Goal: Information Seeking & Learning: Learn about a topic

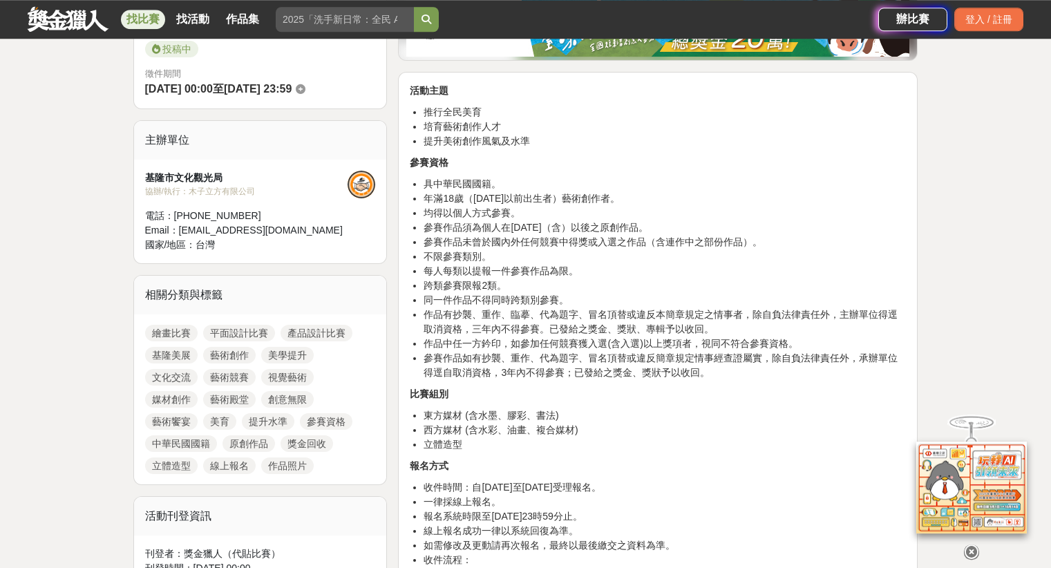
scroll to position [160, 0]
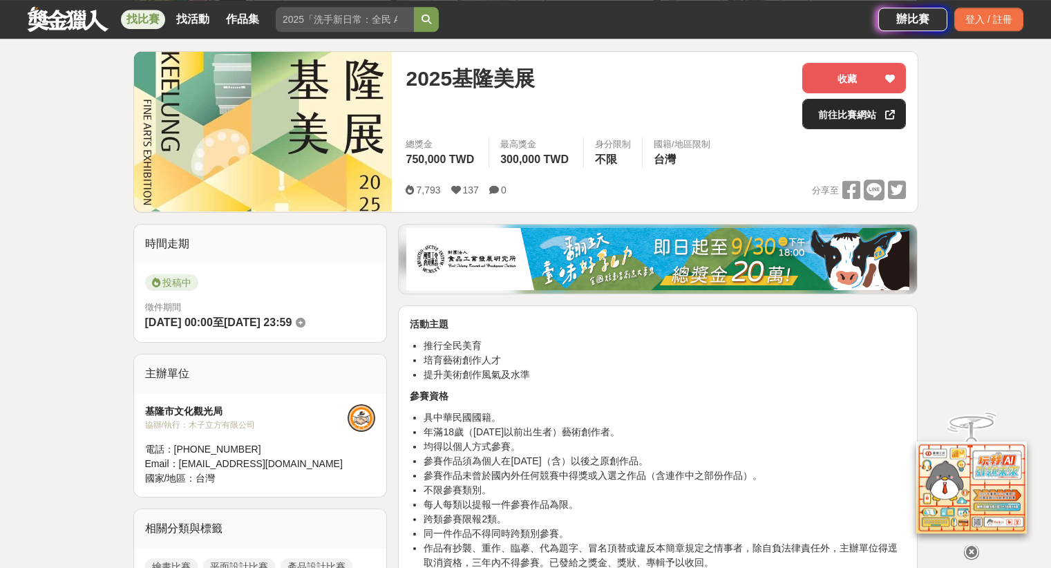
click at [842, 121] on link "前往比賽網站" at bounding box center [854, 114] width 104 height 30
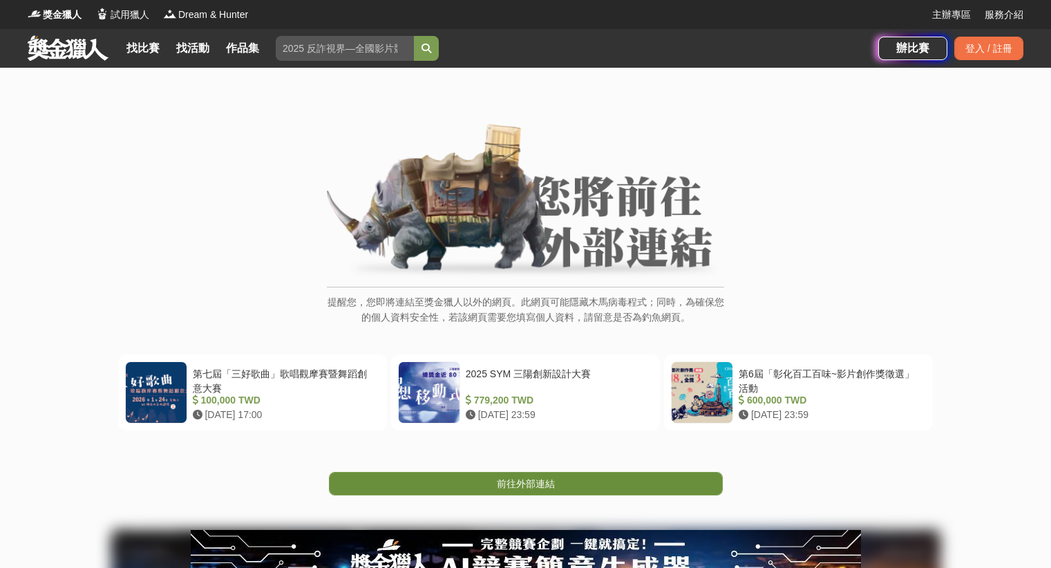
click at [491, 483] on link "前往外部連結" at bounding box center [526, 483] width 394 height 23
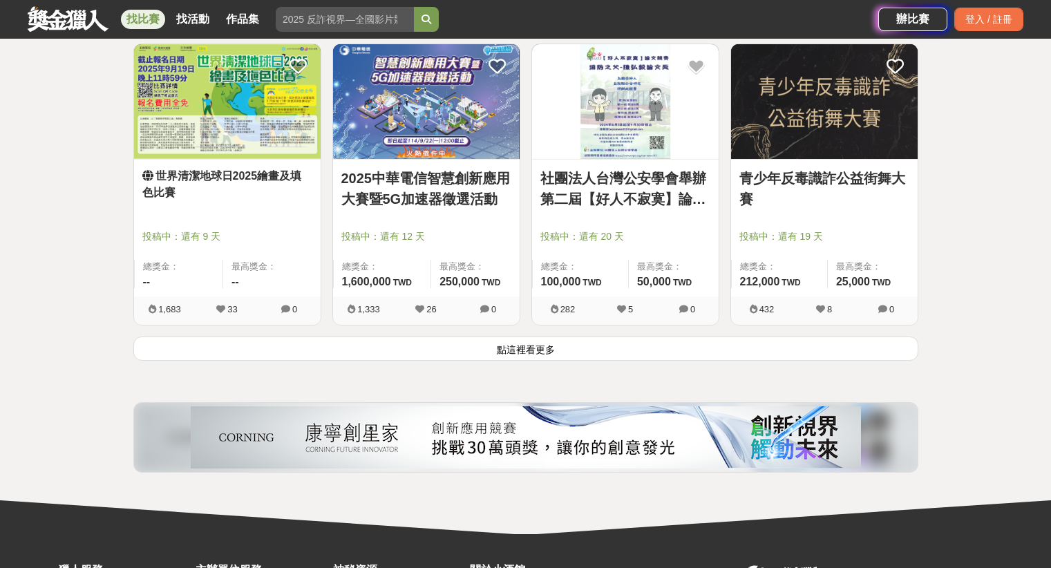
scroll to position [8770, 0]
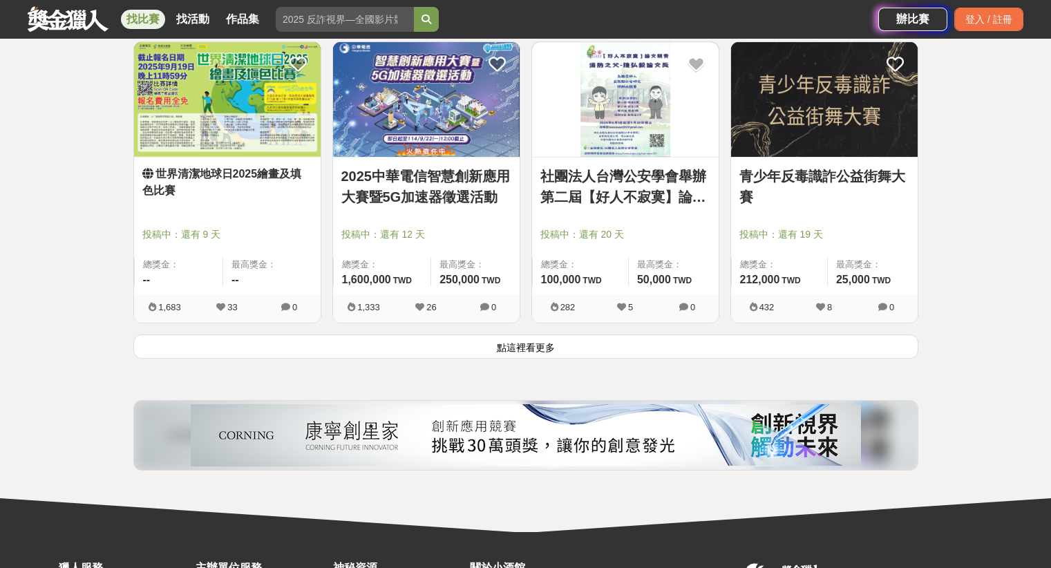
click at [382, 356] on button "點這裡看更多" at bounding box center [525, 346] width 785 height 24
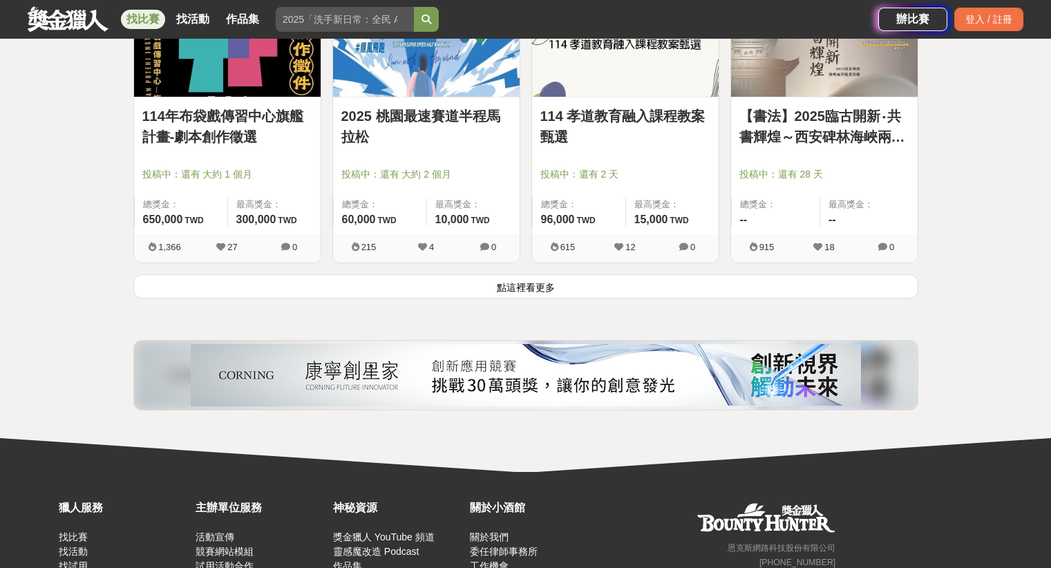
scroll to position [10689, 0]
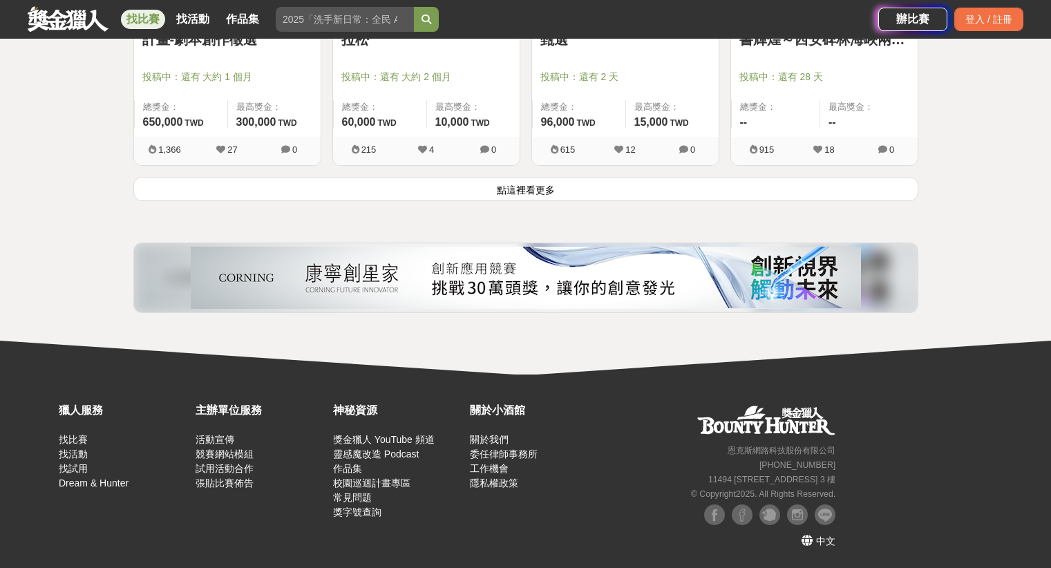
click at [417, 188] on button "點這裡看更多" at bounding box center [525, 189] width 785 height 24
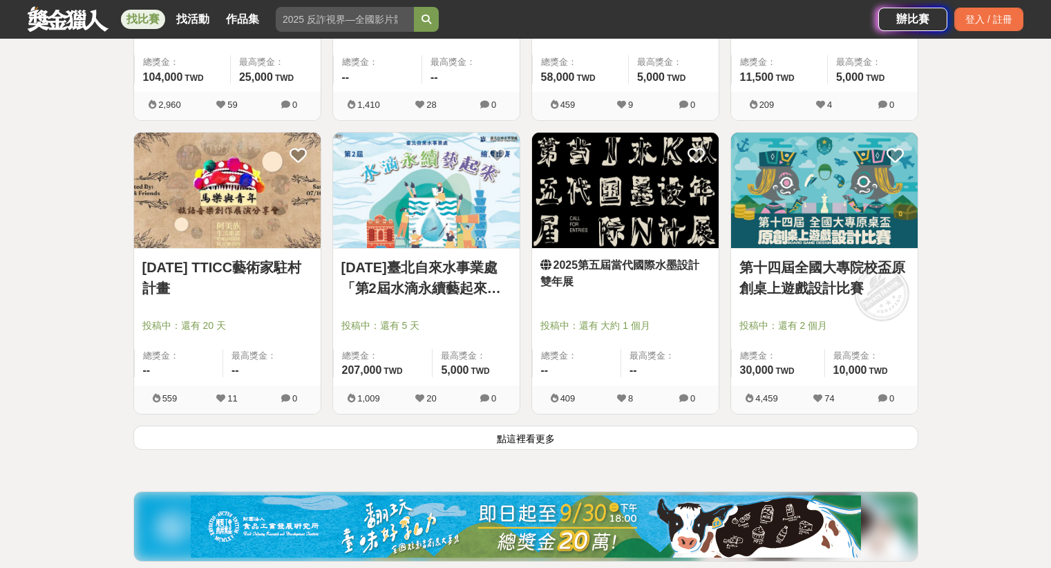
scroll to position [12204, 0]
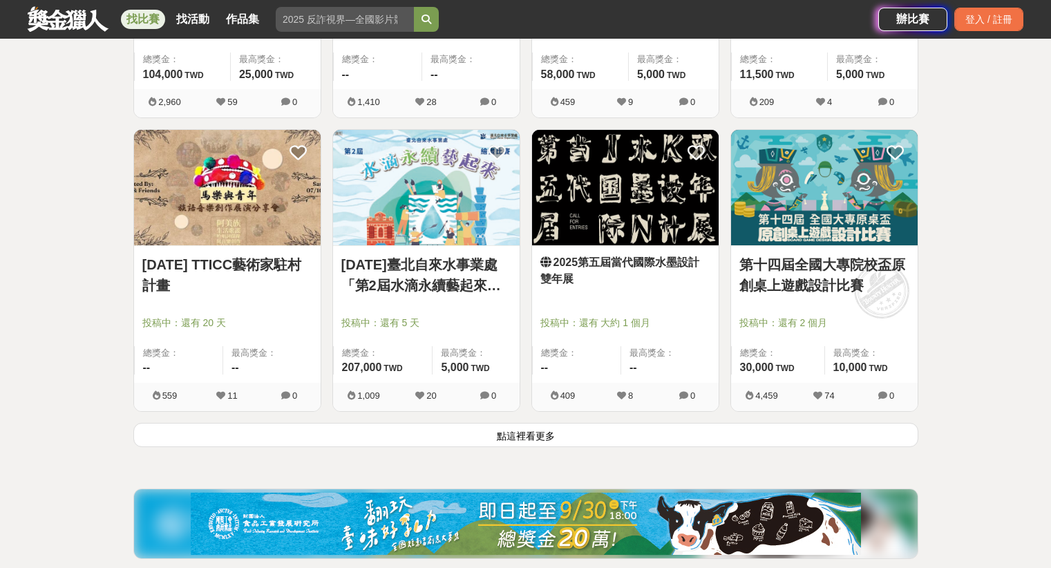
click at [533, 428] on button "點這裡看更多" at bounding box center [525, 435] width 785 height 24
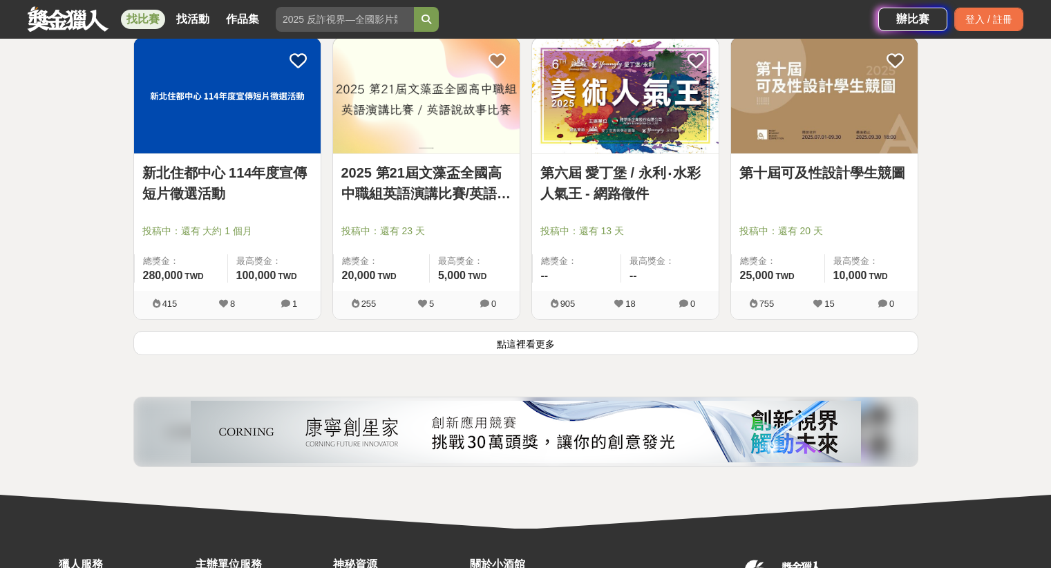
scroll to position [14057, 0]
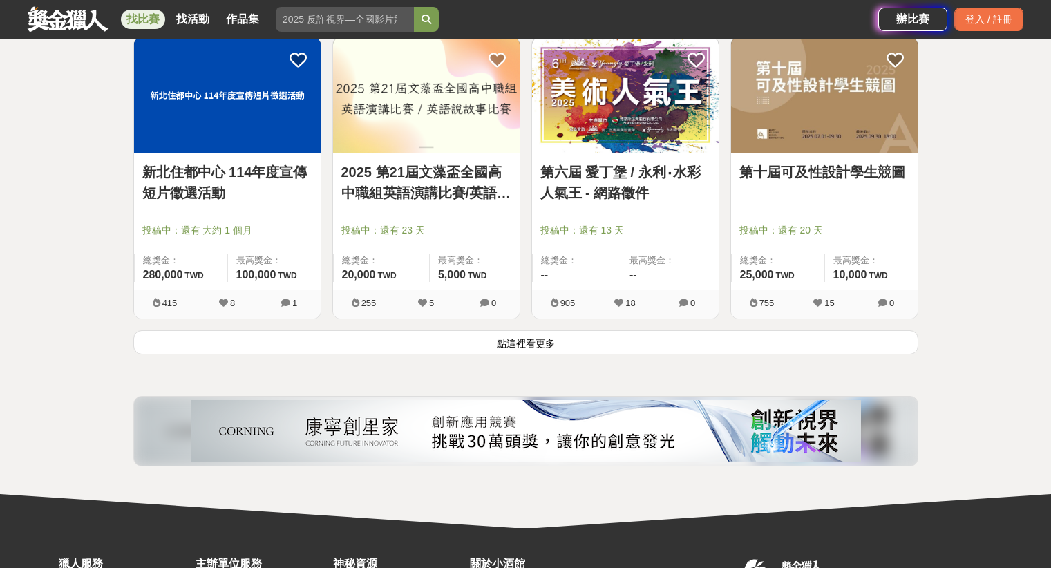
click at [533, 342] on button "點這裡看更多" at bounding box center [525, 342] width 785 height 24
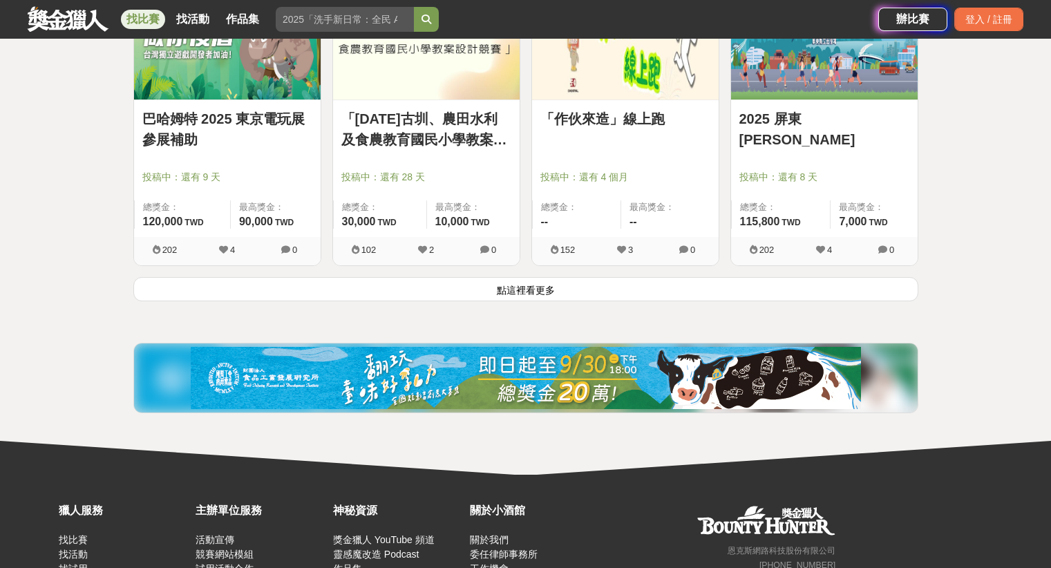
scroll to position [15970, 0]
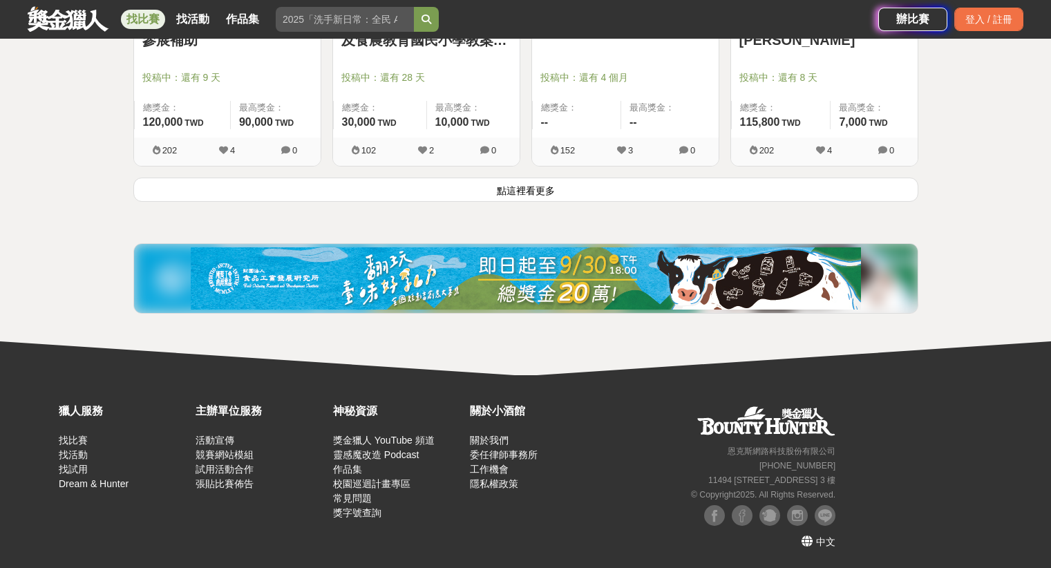
click at [513, 189] on button "點這裡看更多" at bounding box center [525, 190] width 785 height 24
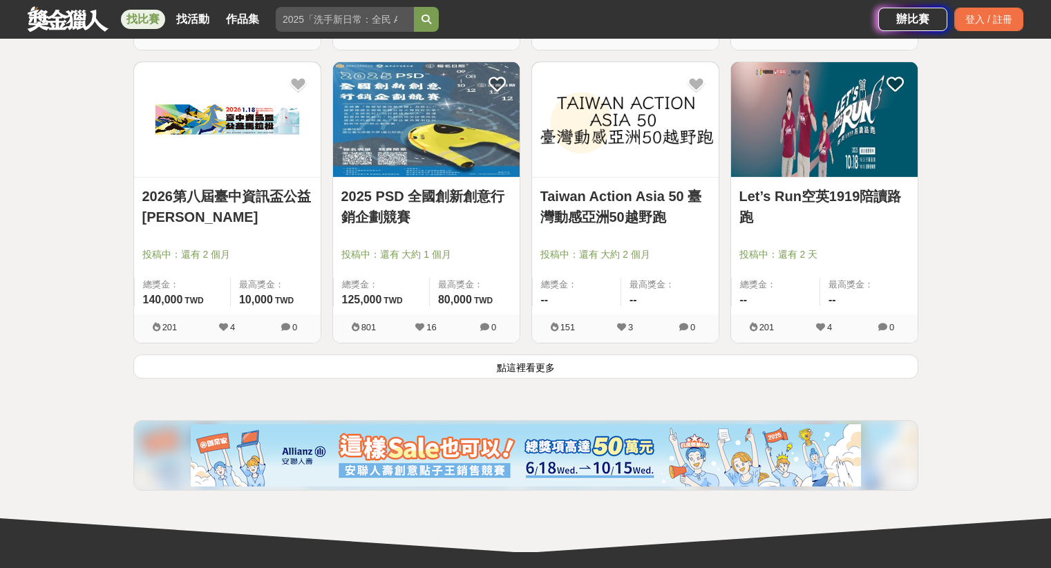
scroll to position [17558, 0]
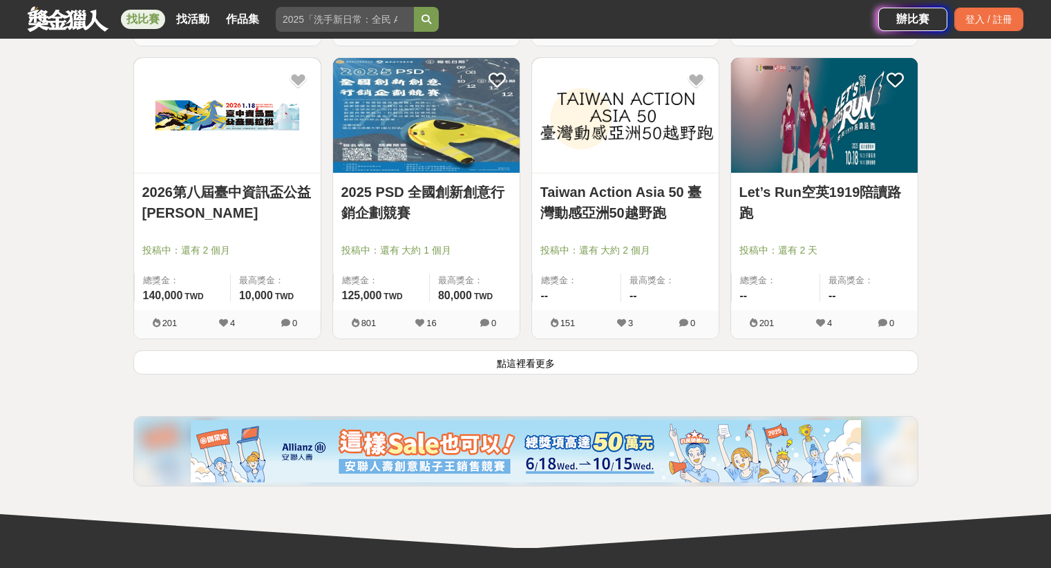
click at [488, 371] on button "點這裡看更多" at bounding box center [525, 362] width 785 height 24
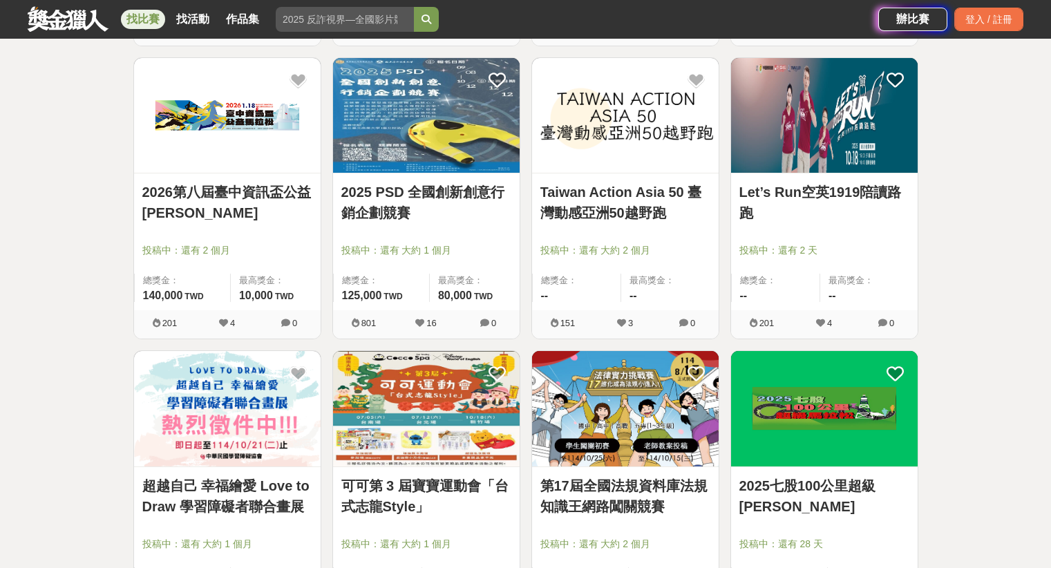
click at [142, 25] on link "找比賽" at bounding box center [143, 19] width 44 height 19
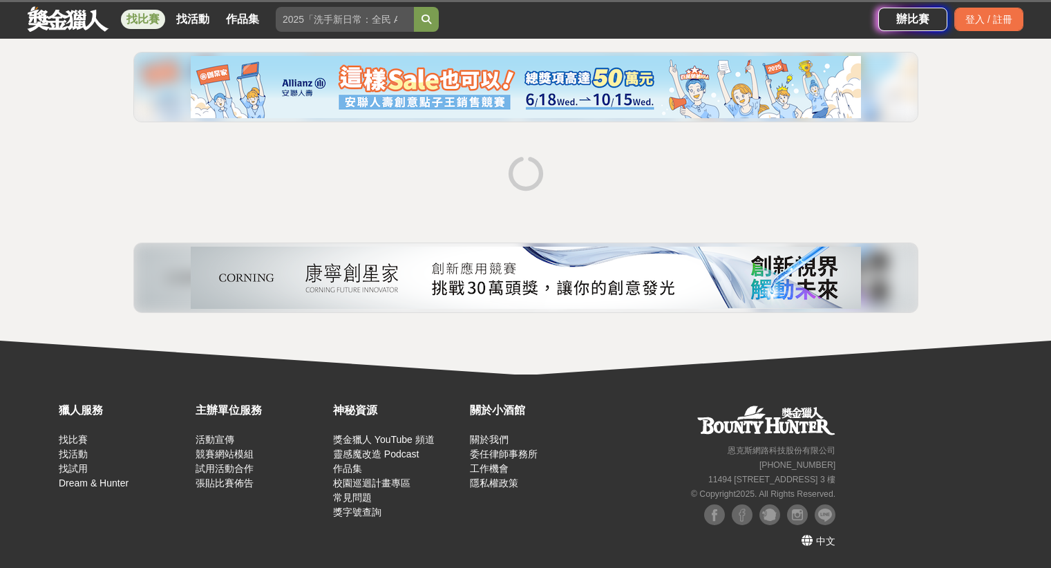
scroll to position [153, 0]
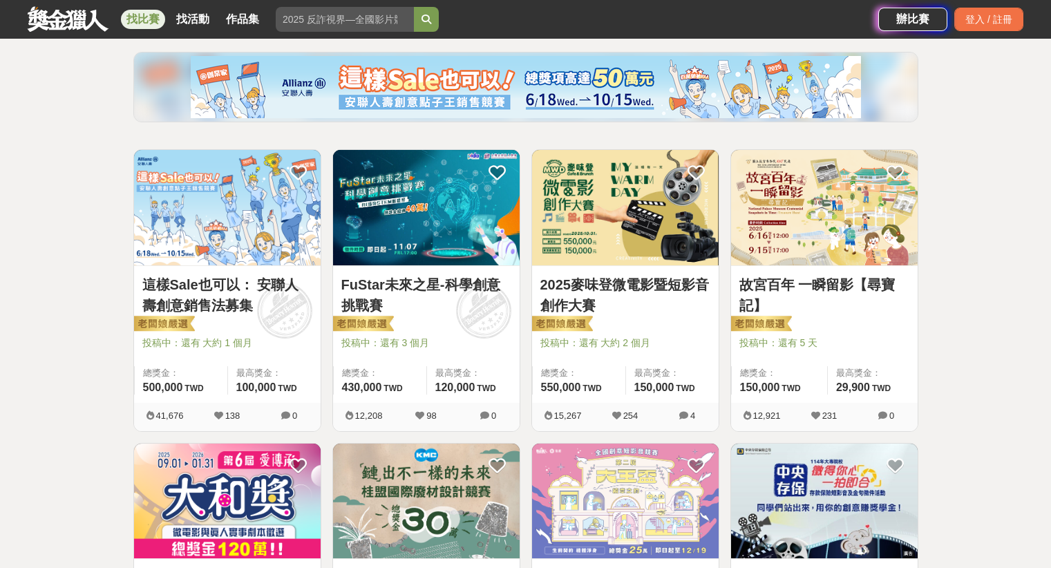
click at [142, 25] on link "找比賽" at bounding box center [143, 19] width 44 height 19
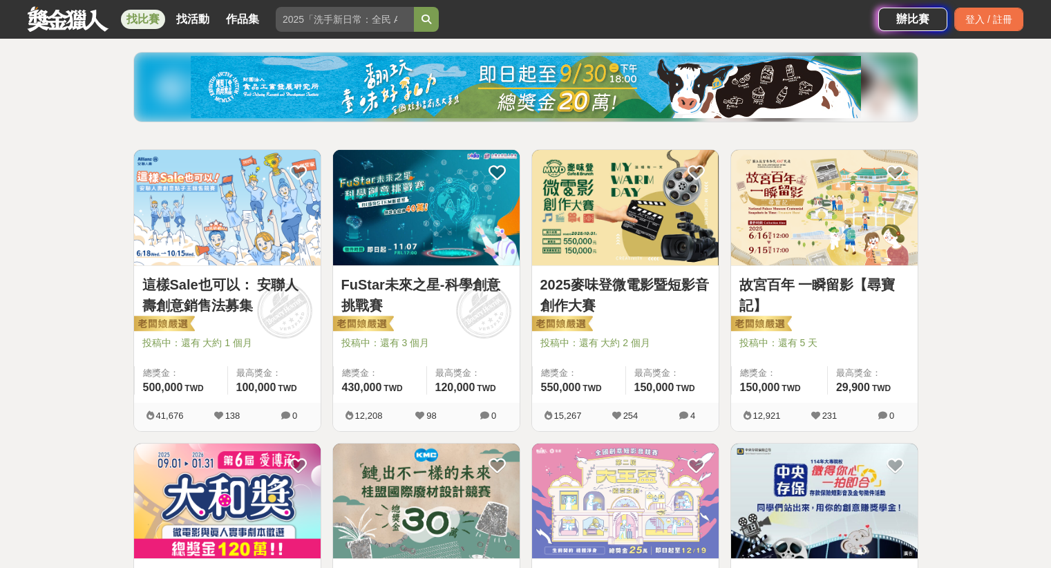
click at [88, 12] on link at bounding box center [68, 19] width 84 height 26
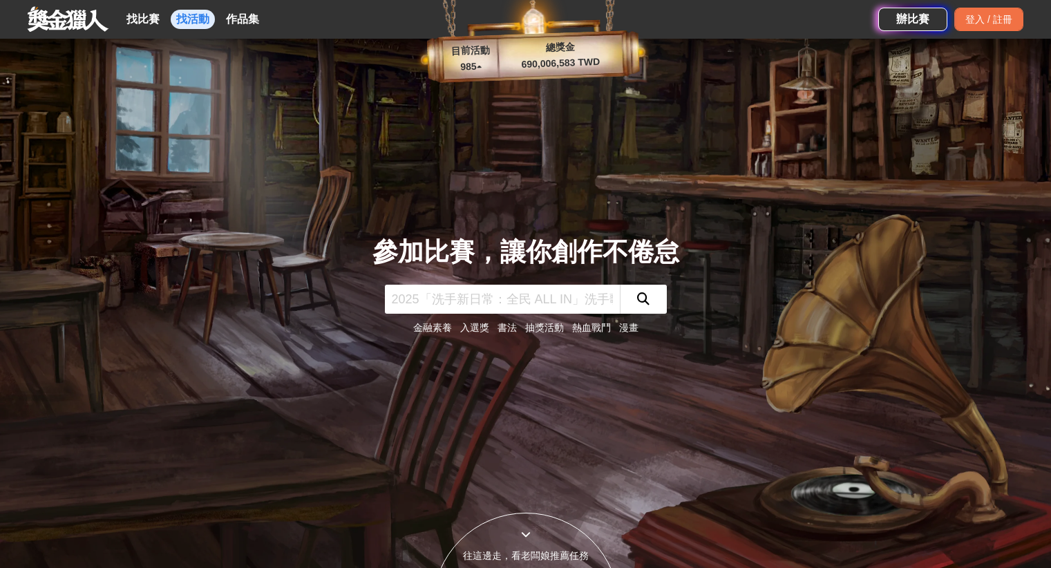
click at [174, 17] on link "找活動" at bounding box center [193, 19] width 44 height 19
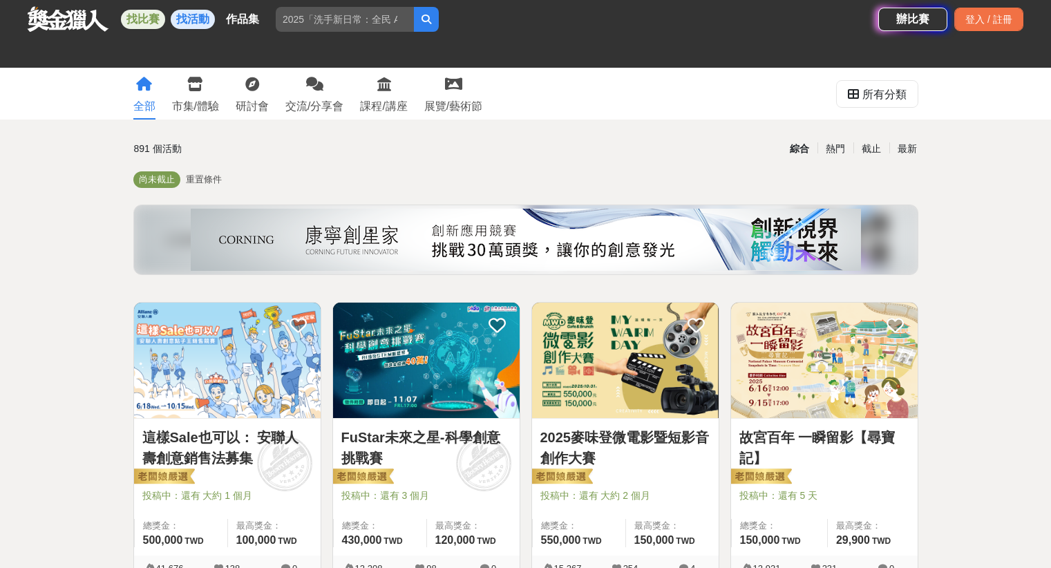
click at [140, 17] on link "找比賽" at bounding box center [143, 19] width 44 height 19
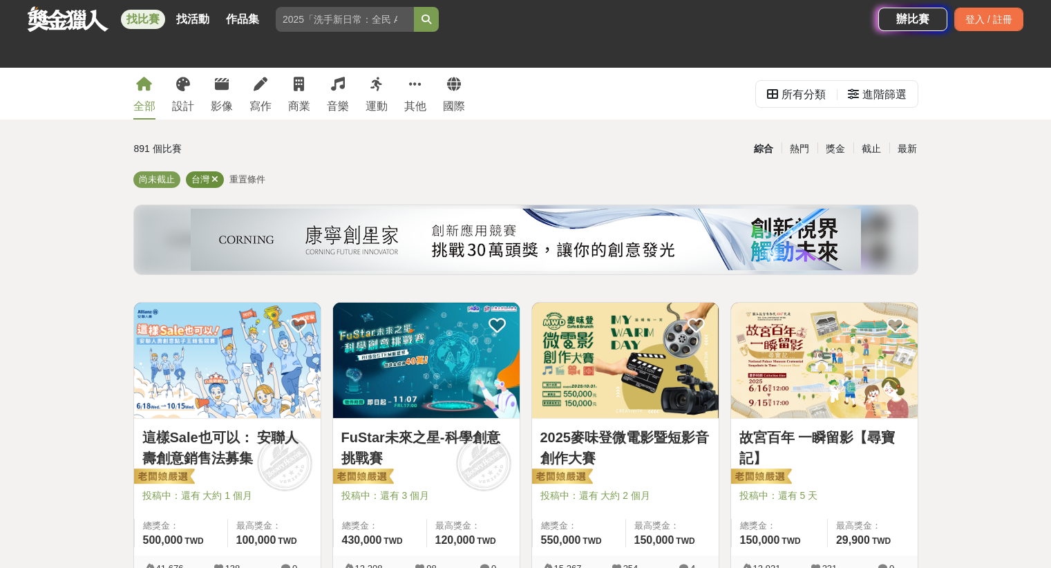
click at [209, 177] on div "台灣" at bounding box center [205, 179] width 38 height 17
click at [215, 182] on icon at bounding box center [214, 179] width 7 height 9
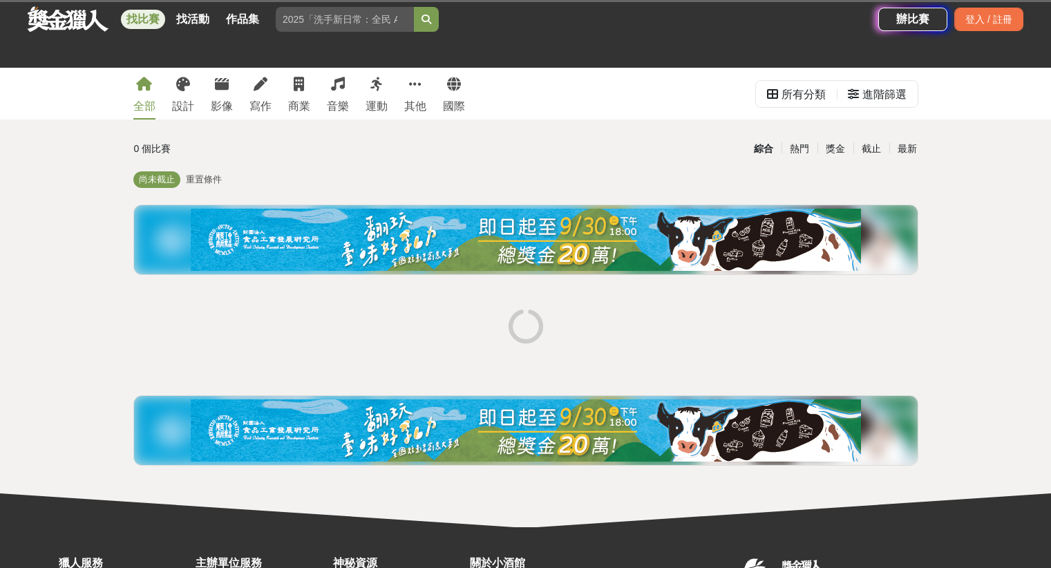
click at [215, 182] on span "重置條件" at bounding box center [204, 179] width 36 height 10
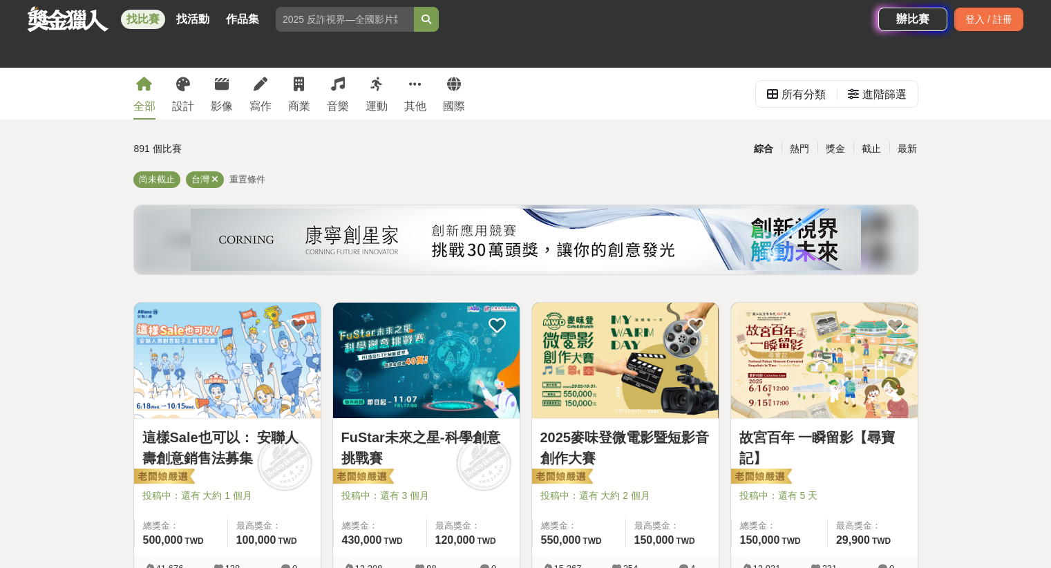
click at [253, 180] on span "重置條件" at bounding box center [247, 179] width 36 height 10
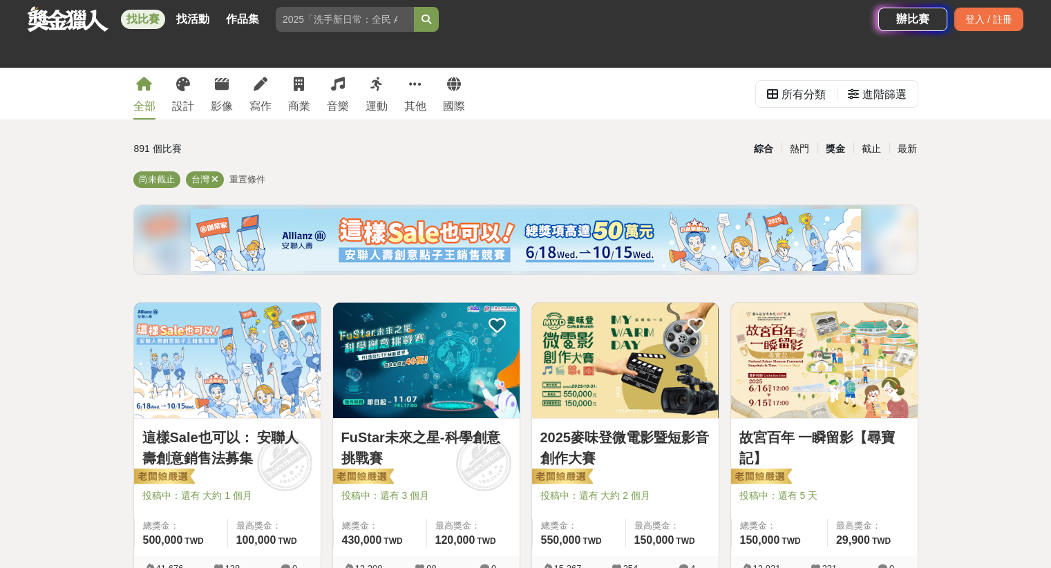
click at [845, 148] on div "獎金" at bounding box center [835, 149] width 36 height 24
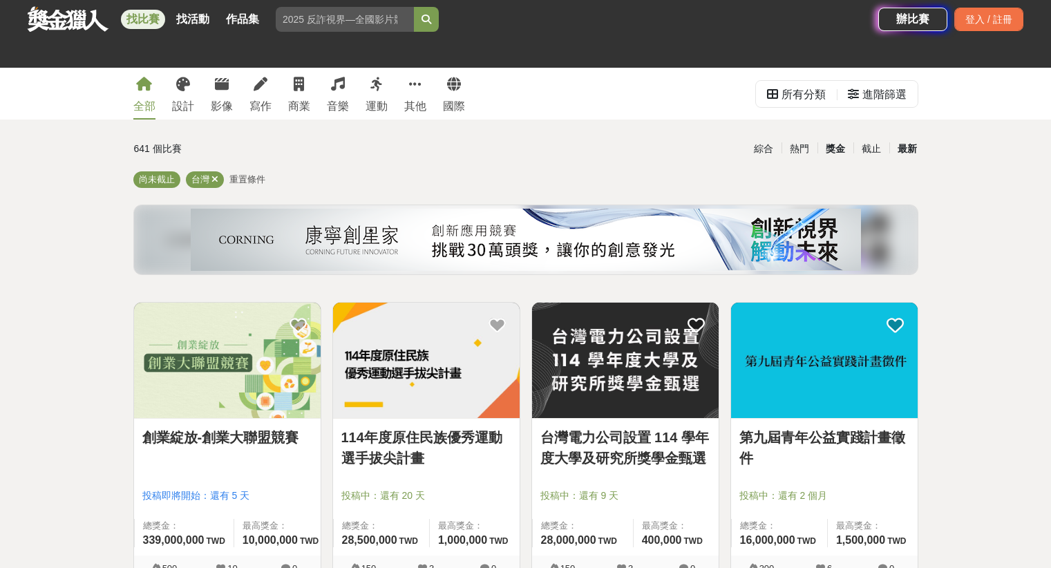
click at [908, 151] on div "最新" at bounding box center [907, 149] width 36 height 24
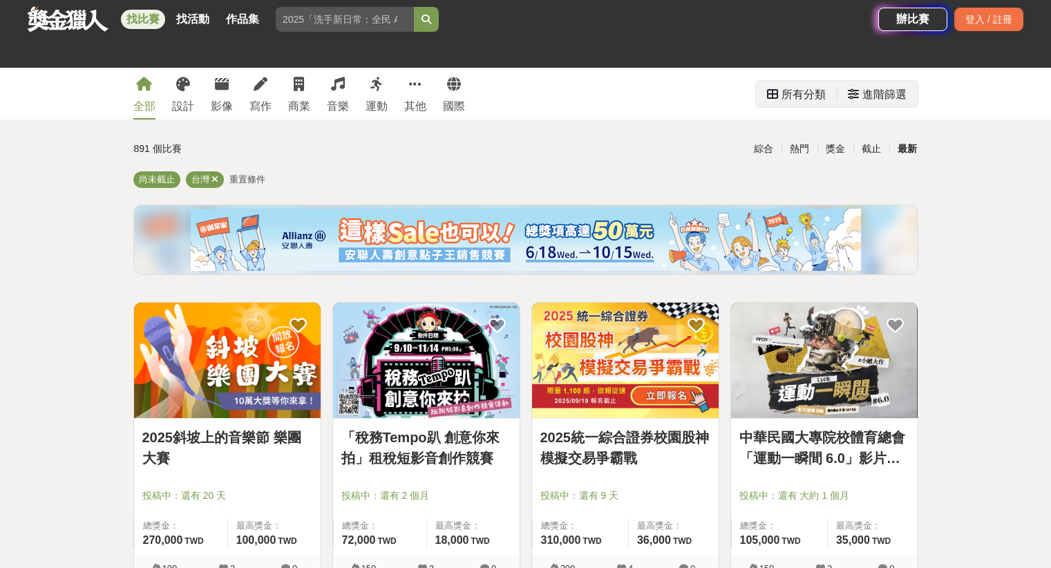
click at [868, 92] on div "進階篩選" at bounding box center [884, 95] width 44 height 28
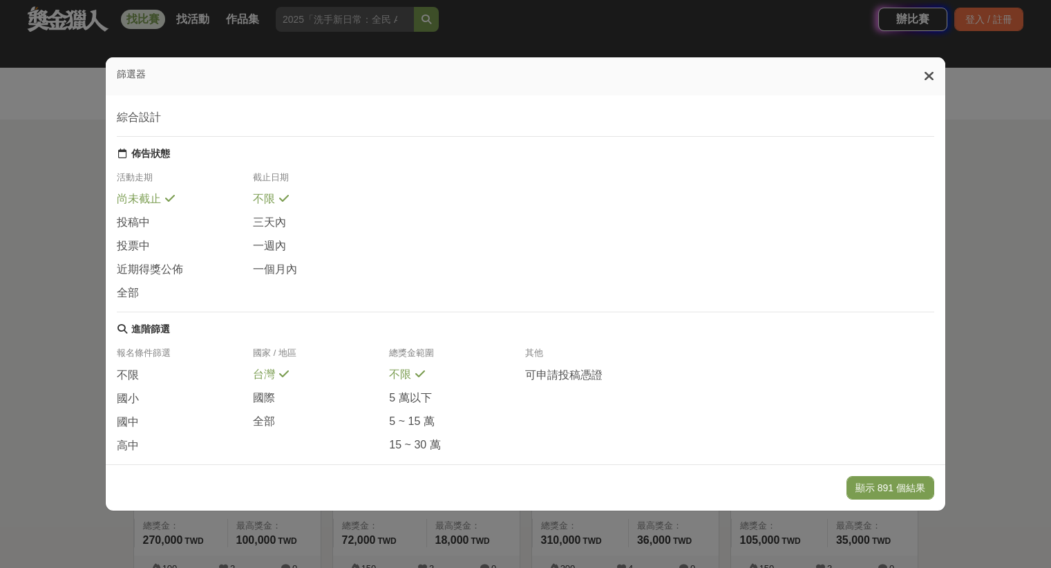
scroll to position [192, 0]
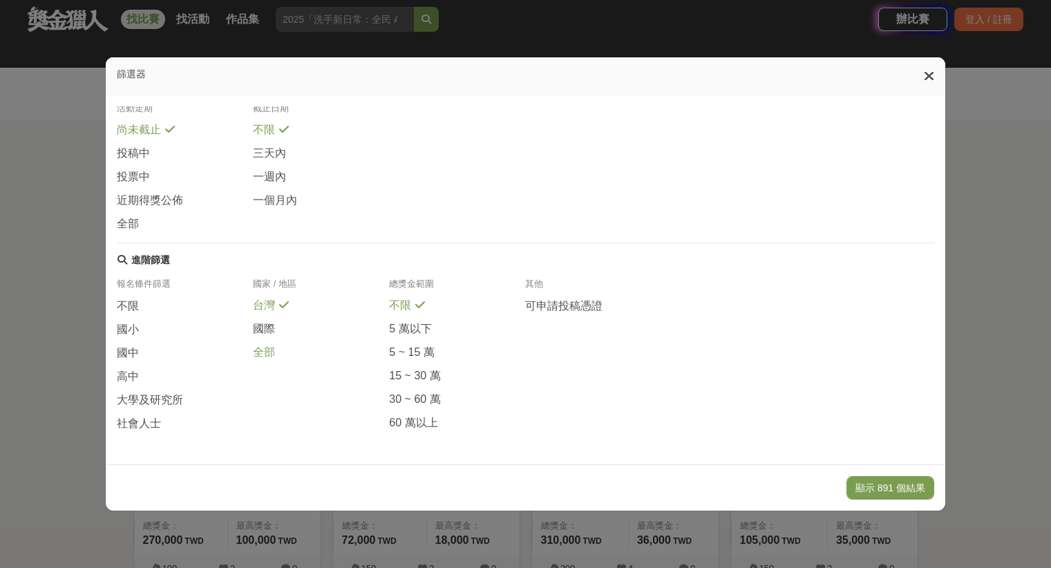
click at [266, 350] on span "全部" at bounding box center [264, 353] width 22 height 15
click at [133, 300] on span "不限" at bounding box center [128, 306] width 22 height 15
click at [164, 424] on span at bounding box center [169, 421] width 11 height 11
click at [891, 495] on button "顯示 38 個結果" at bounding box center [893, 487] width 82 height 23
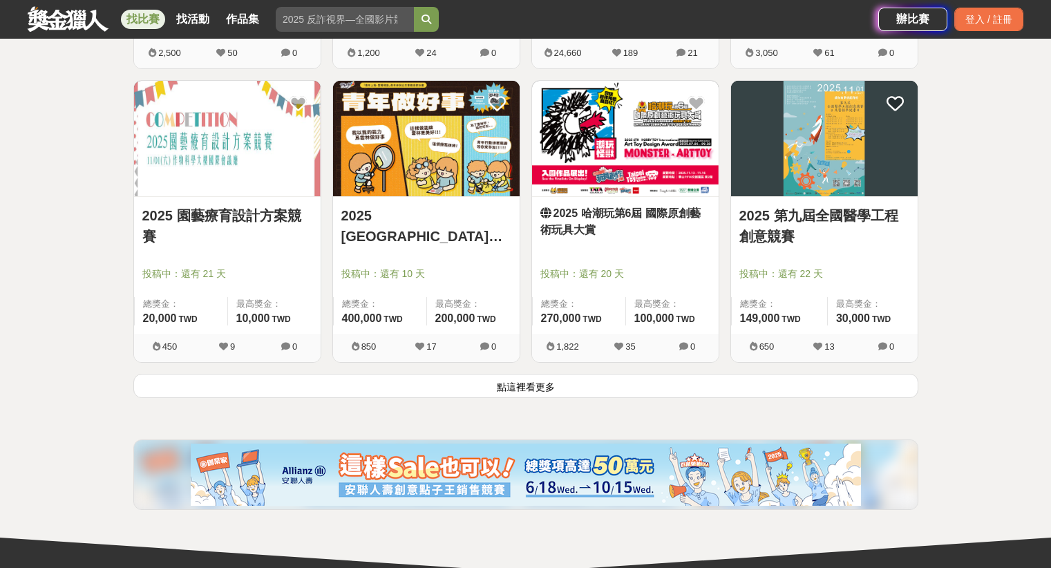
scroll to position [1691, 0]
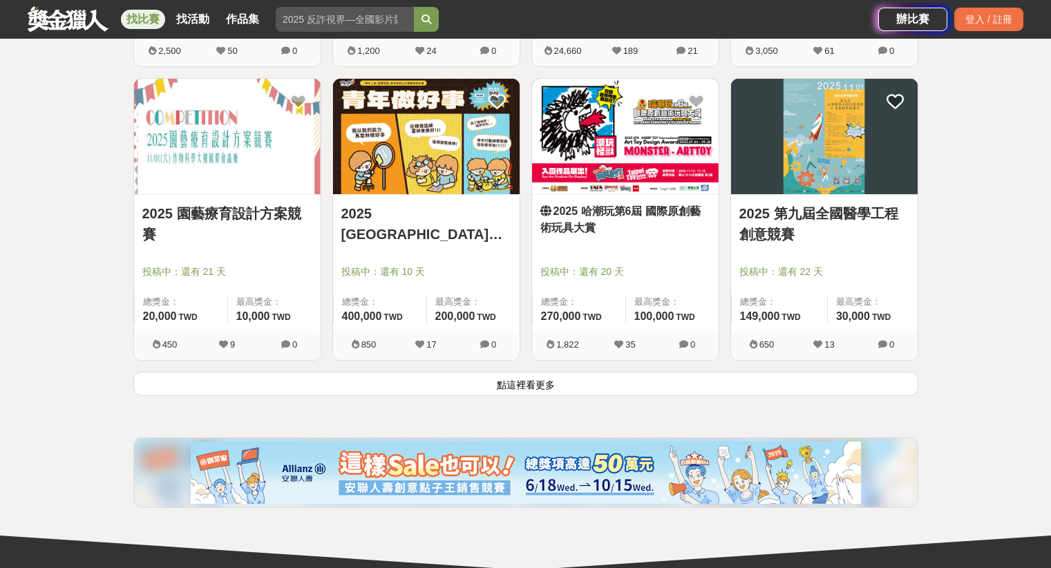
click at [473, 384] on button "點這裡看更多" at bounding box center [525, 384] width 785 height 24
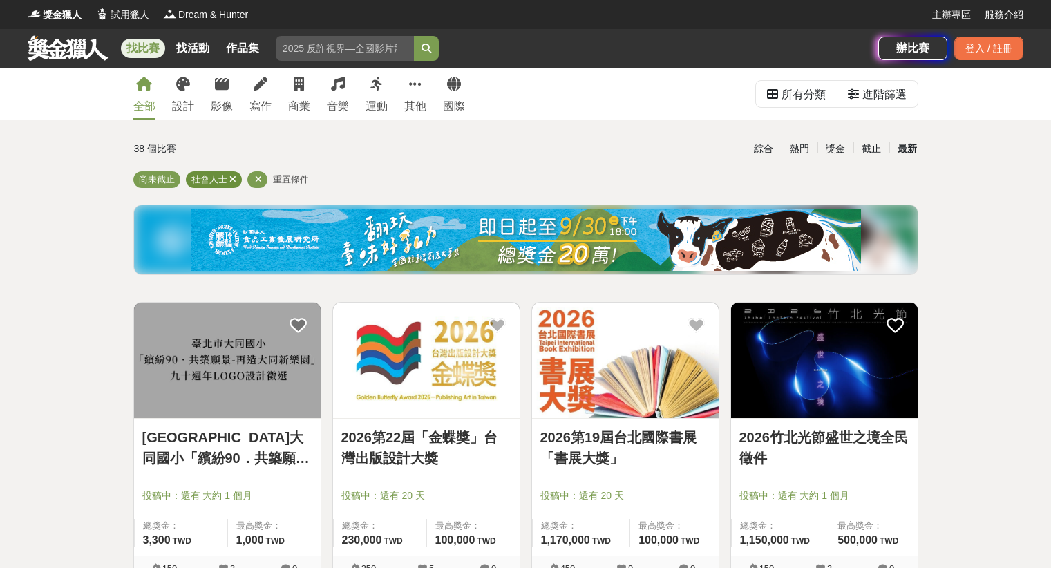
click at [234, 176] on icon at bounding box center [232, 179] width 7 height 9
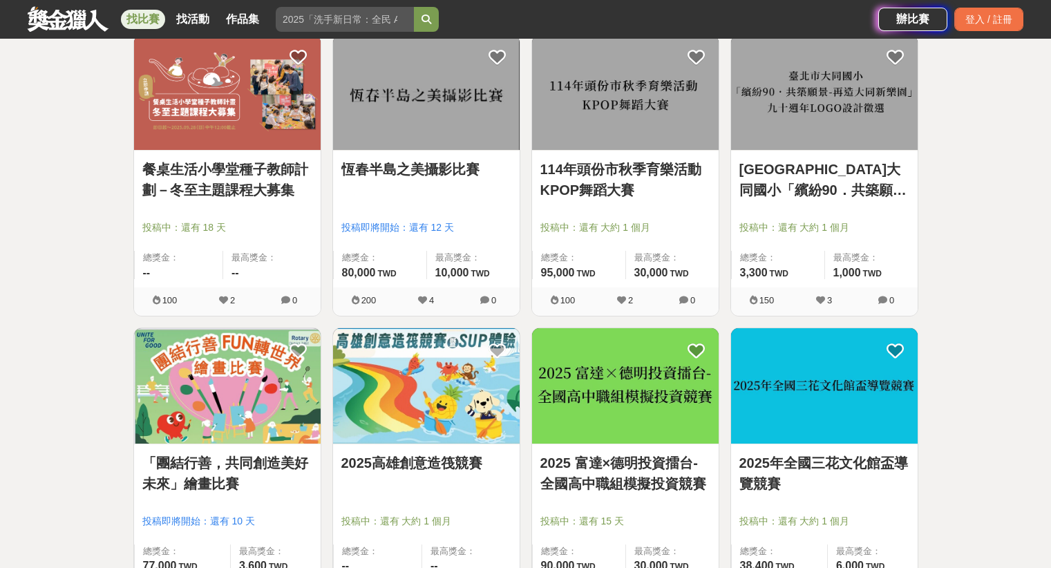
scroll to position [1467, 0]
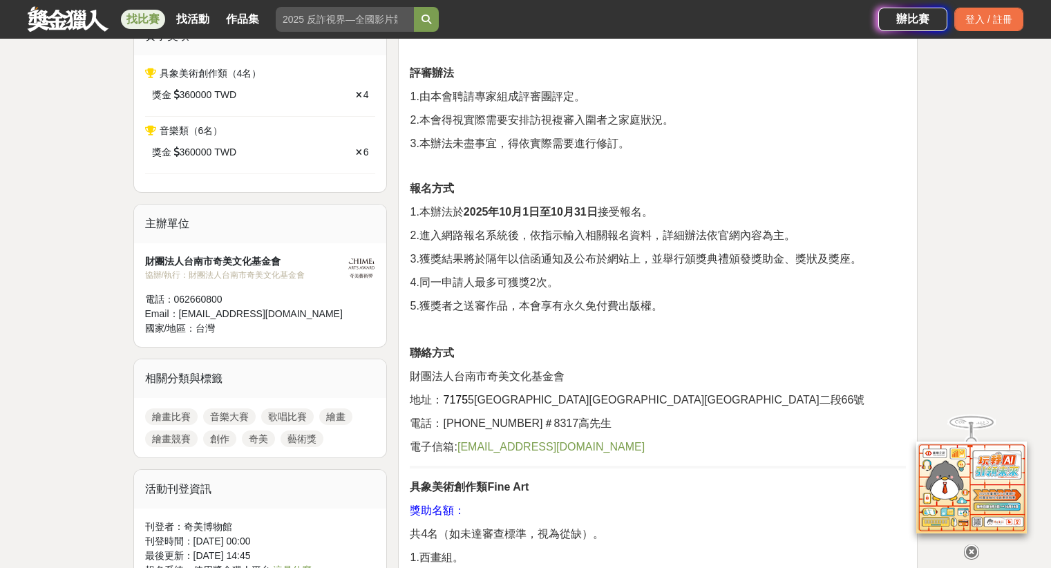
scroll to position [337, 0]
